Goal: Navigation & Orientation: Find specific page/section

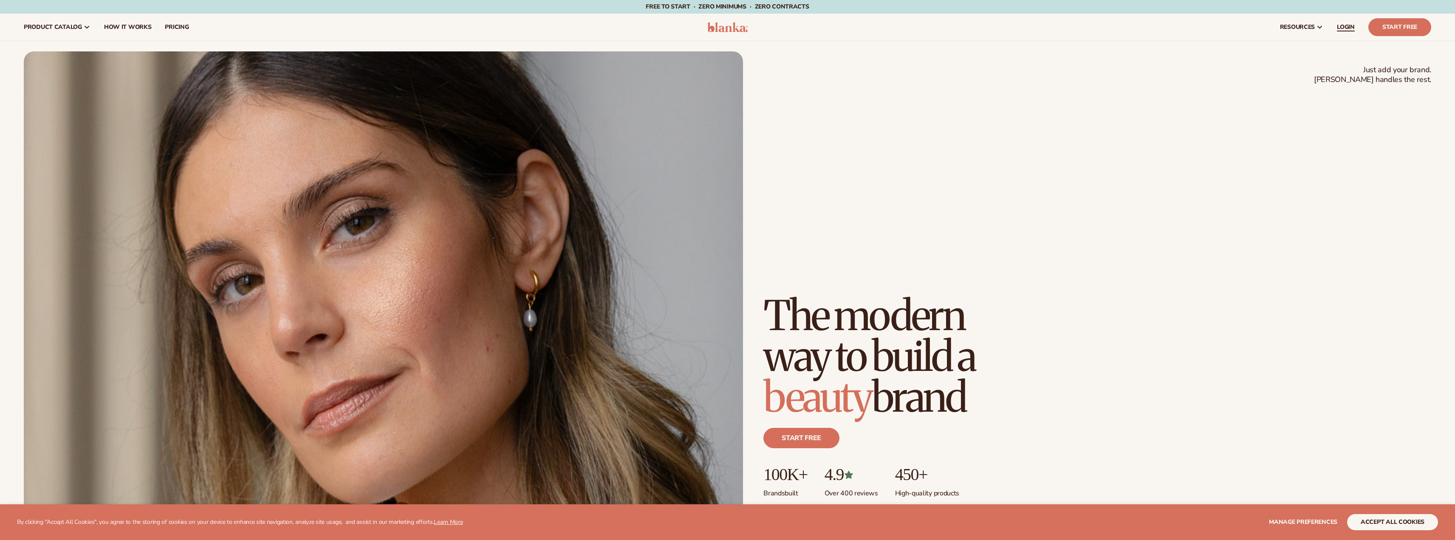
click at [1347, 28] on span "LOGIN" at bounding box center [1346, 27] width 18 height 7
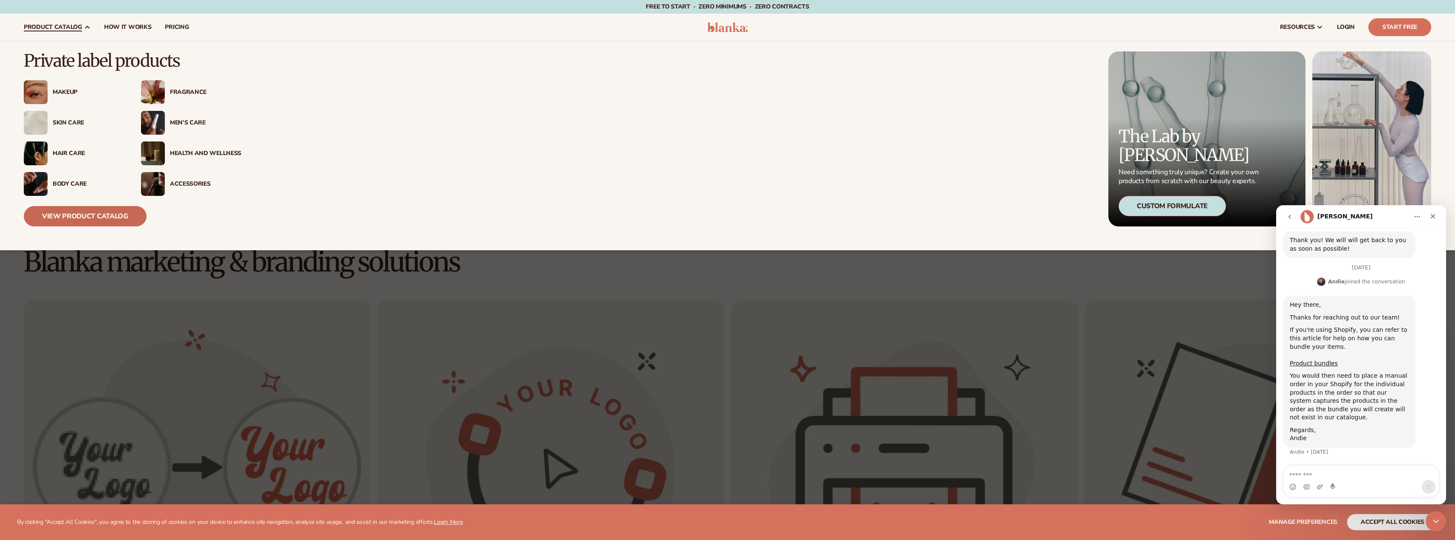
click at [68, 216] on link "View Product Catalog" at bounding box center [85, 216] width 123 height 20
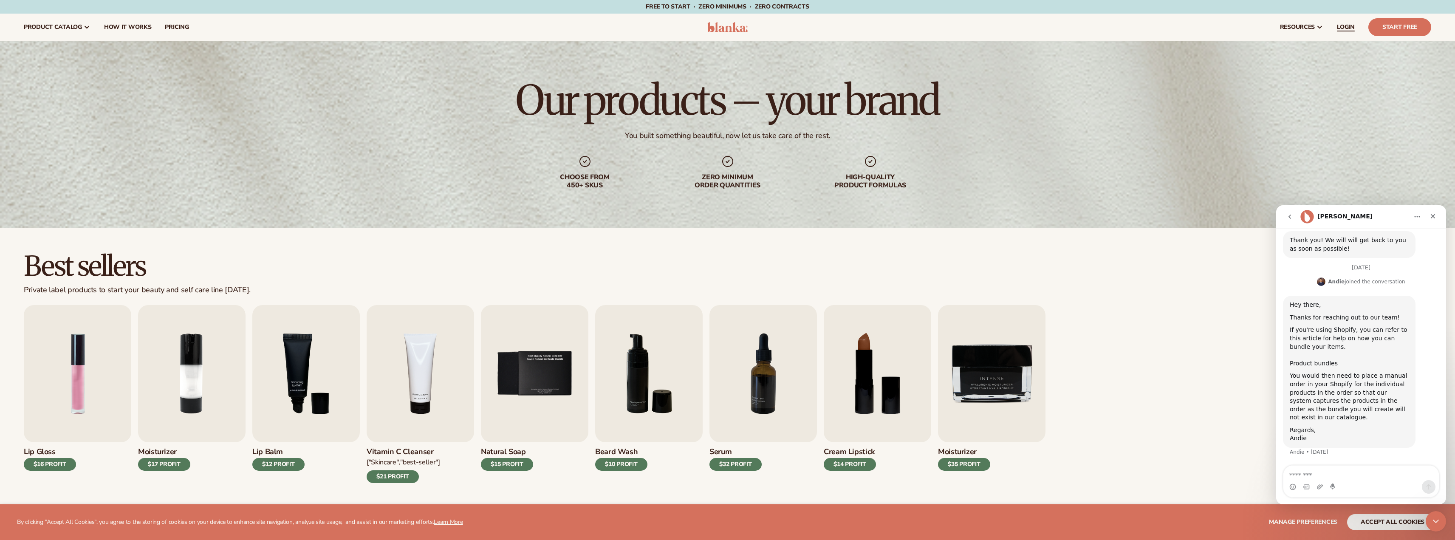
click at [1341, 30] on span "LOGIN" at bounding box center [1346, 27] width 18 height 7
